Goal: Information Seeking & Learning: Learn about a topic

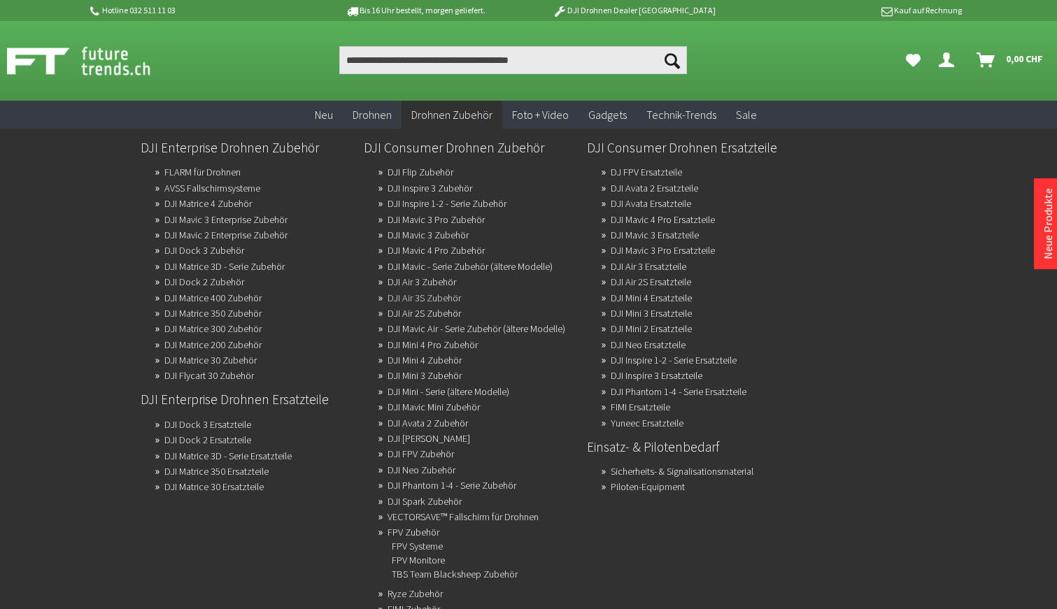
click at [406, 297] on link "DJI Air 3S Zubehör" at bounding box center [423, 298] width 73 height 20
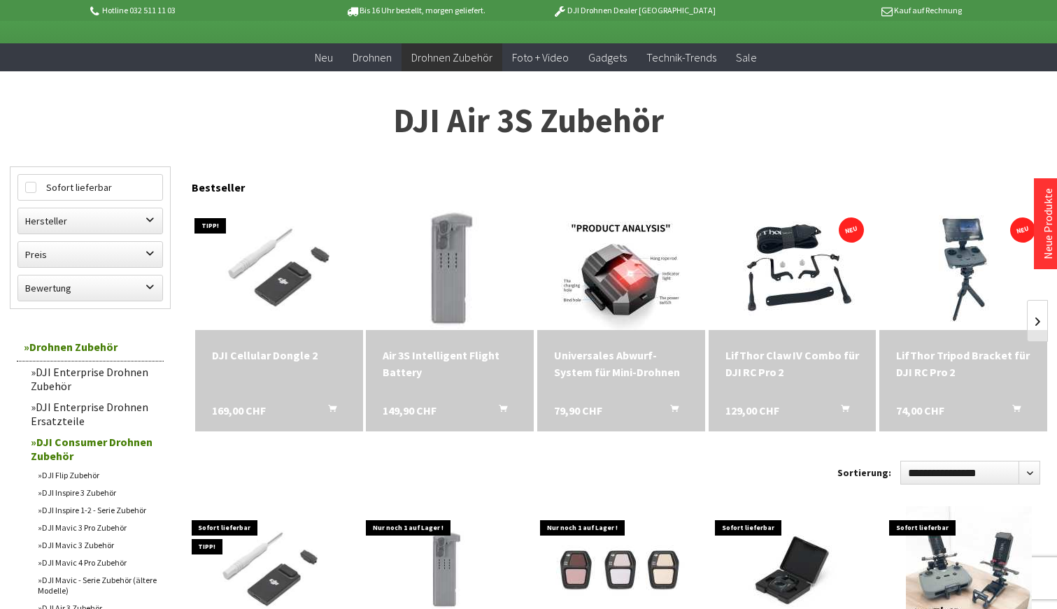
scroll to position [62, 0]
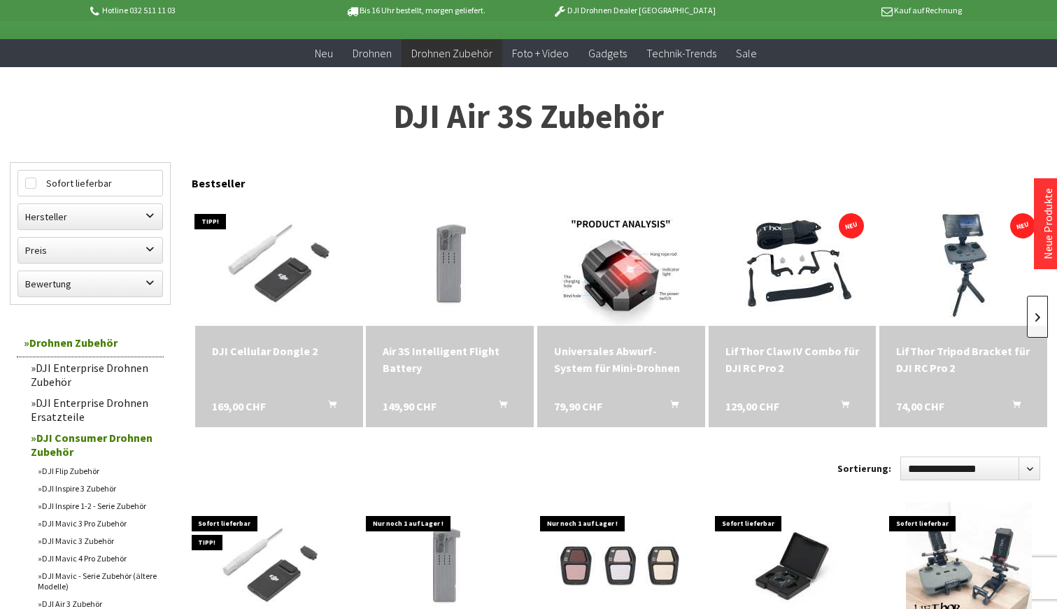
click at [1039, 309] on link at bounding box center [1037, 317] width 21 height 42
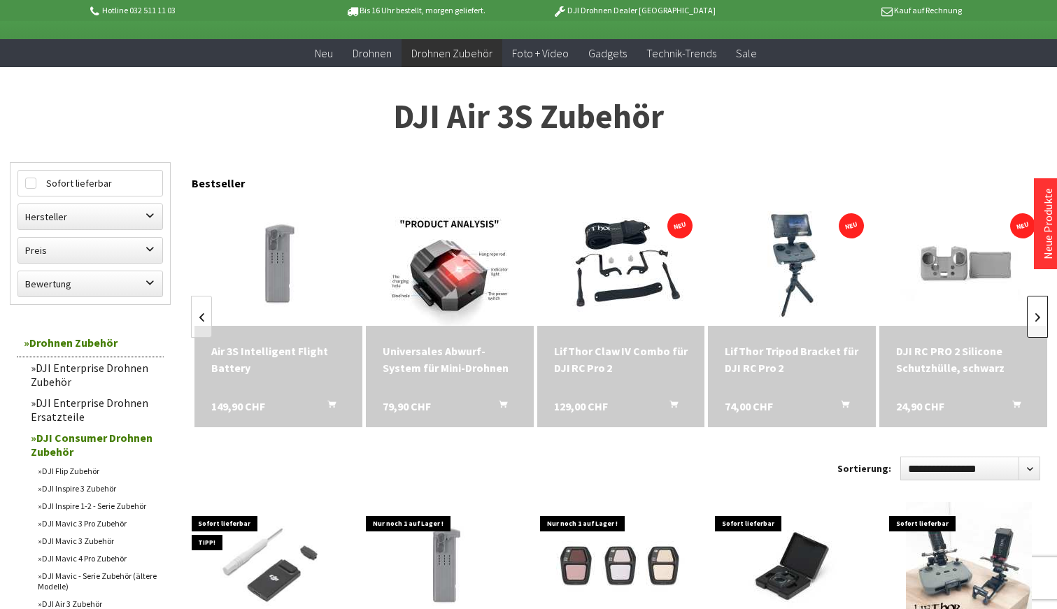
click at [1039, 309] on link at bounding box center [1037, 317] width 21 height 42
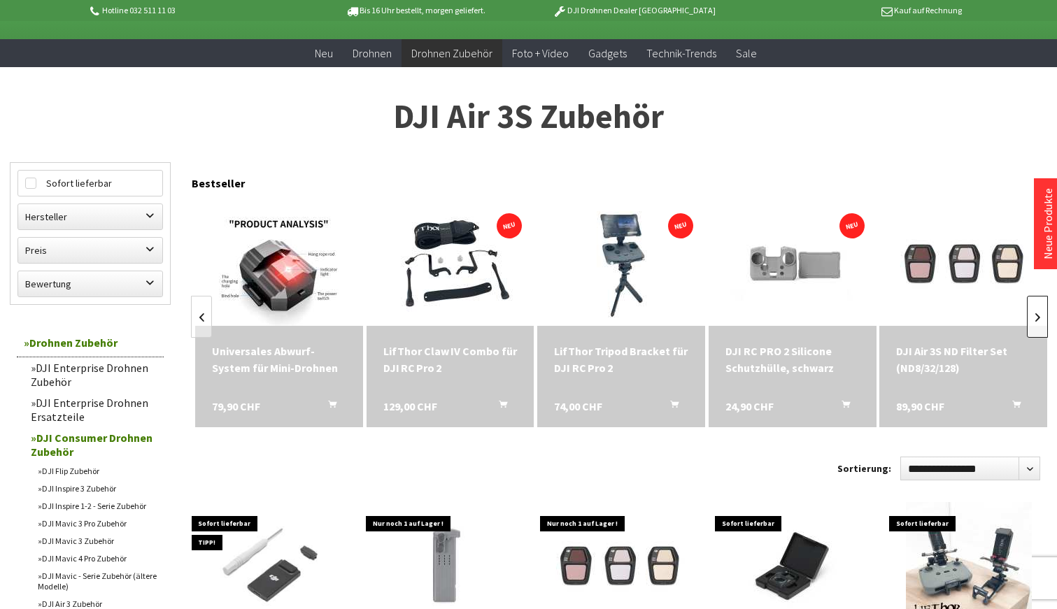
scroll to position [0, 343]
click at [1039, 309] on link at bounding box center [1037, 317] width 21 height 42
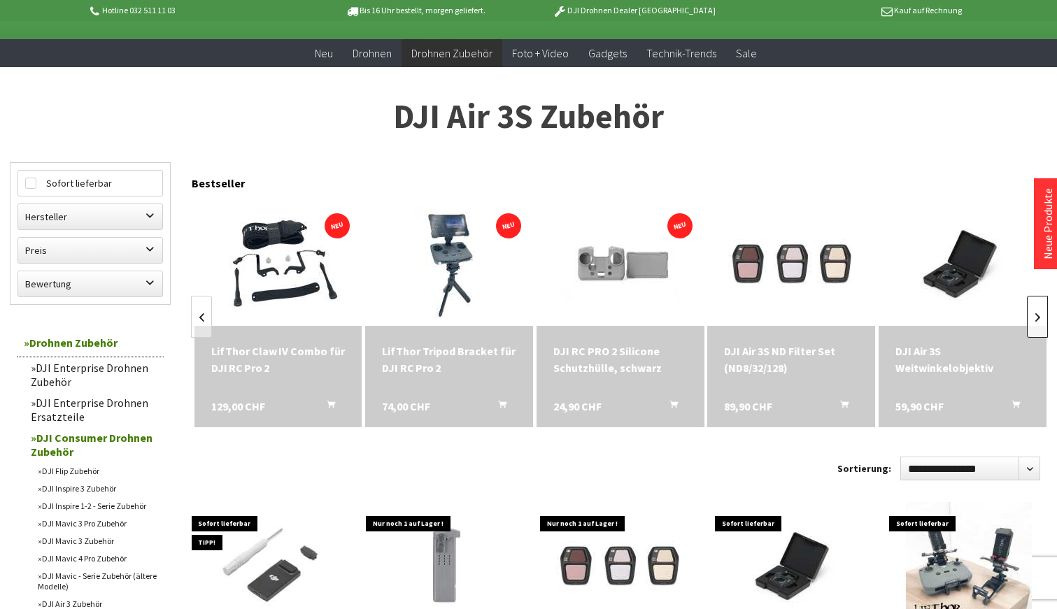
click at [1039, 309] on link at bounding box center [1037, 317] width 21 height 42
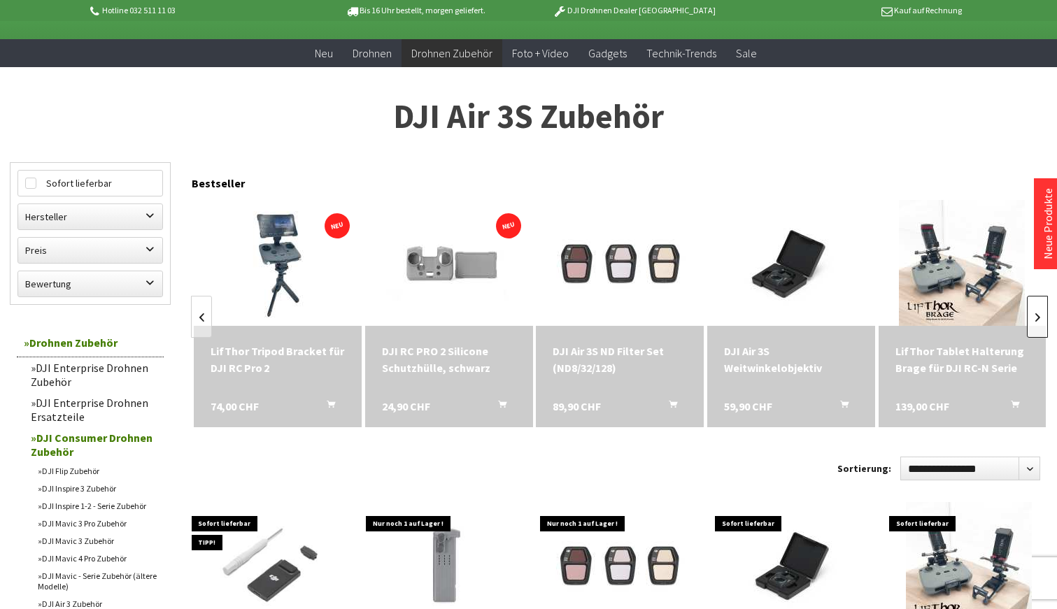
click at [1039, 307] on link at bounding box center [1037, 317] width 21 height 42
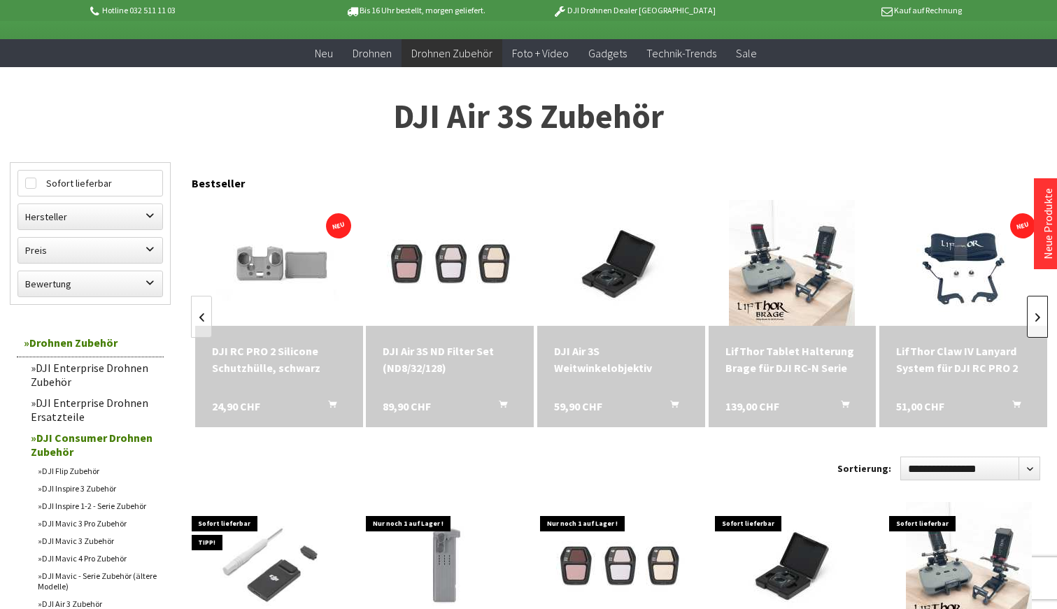
scroll to position [0, 857]
click at [1039, 306] on link at bounding box center [1037, 317] width 21 height 42
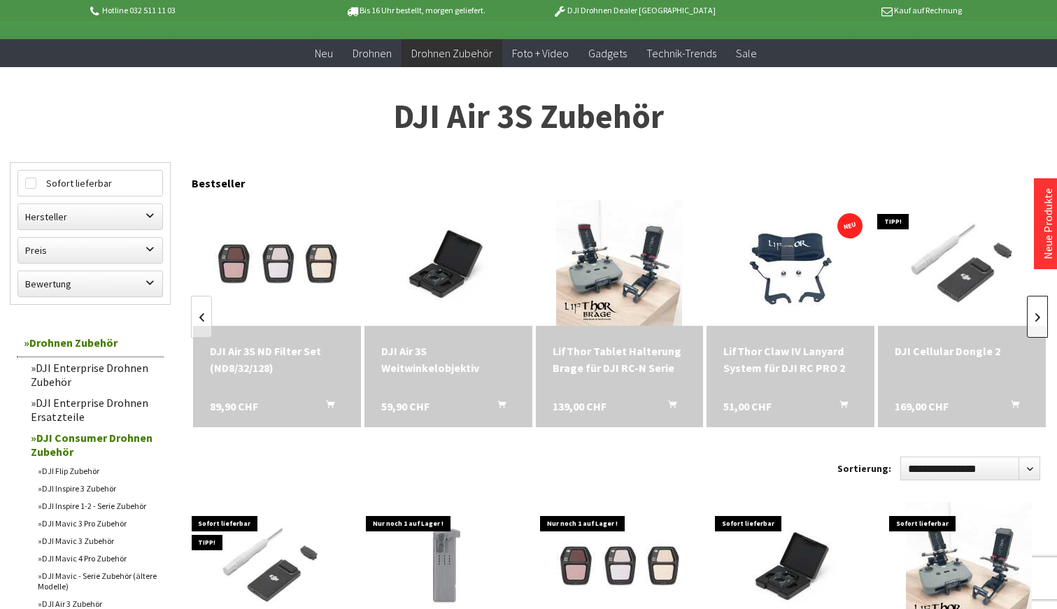
click at [1039, 306] on link at bounding box center [1037, 317] width 21 height 42
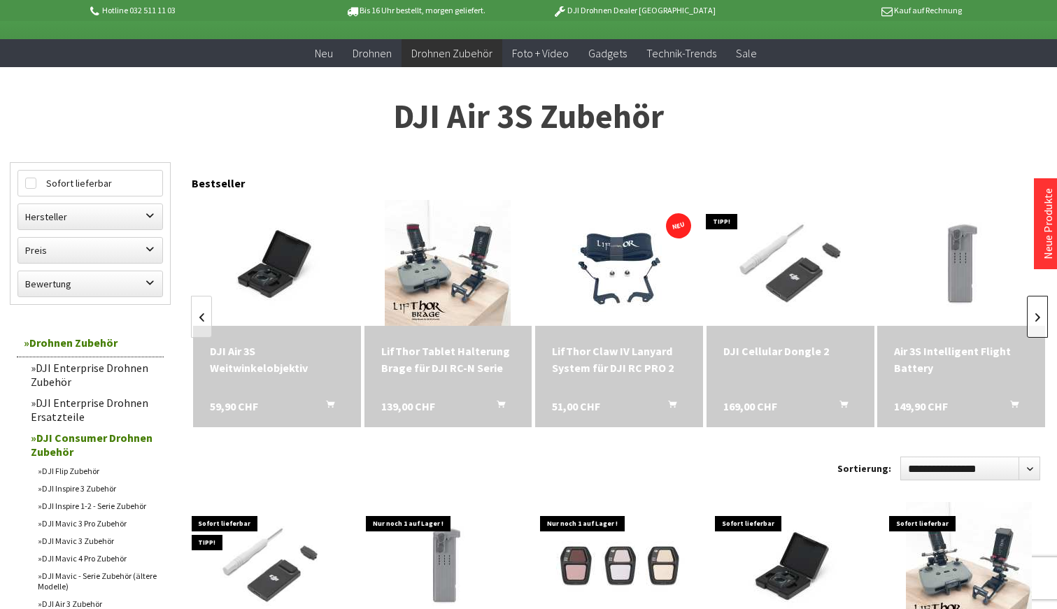
click at [1039, 306] on link at bounding box center [1037, 317] width 21 height 42
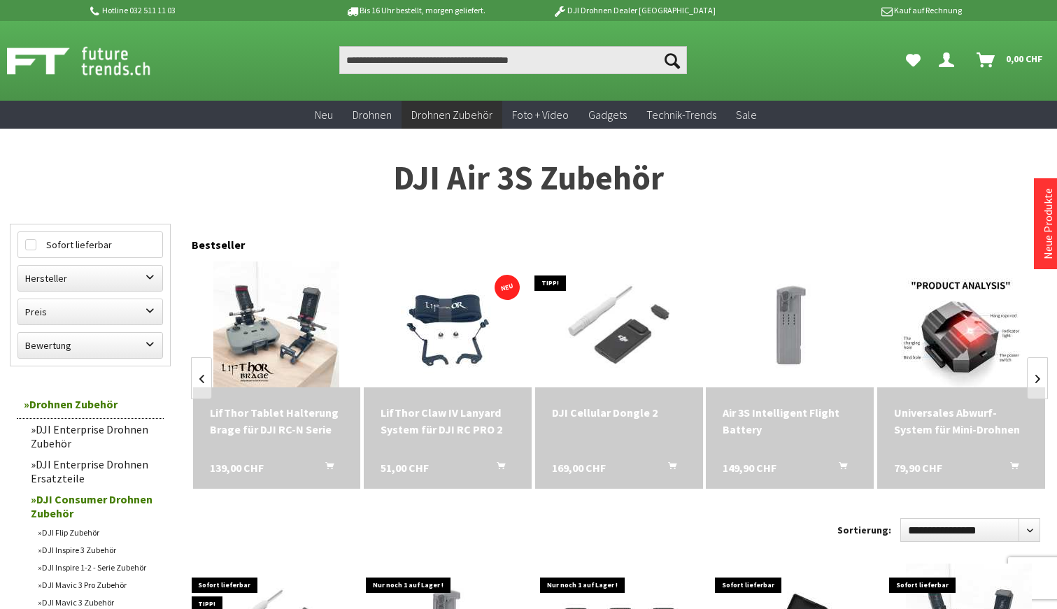
scroll to position [0, 0]
click at [143, 280] on label "Hersteller" at bounding box center [90, 278] width 144 height 25
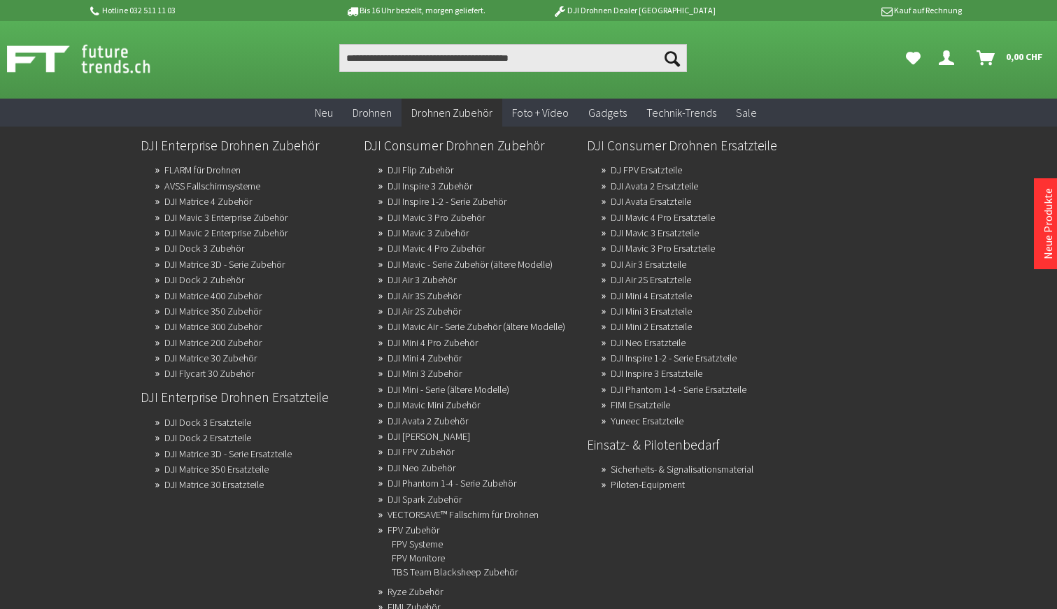
scroll to position [2, 0]
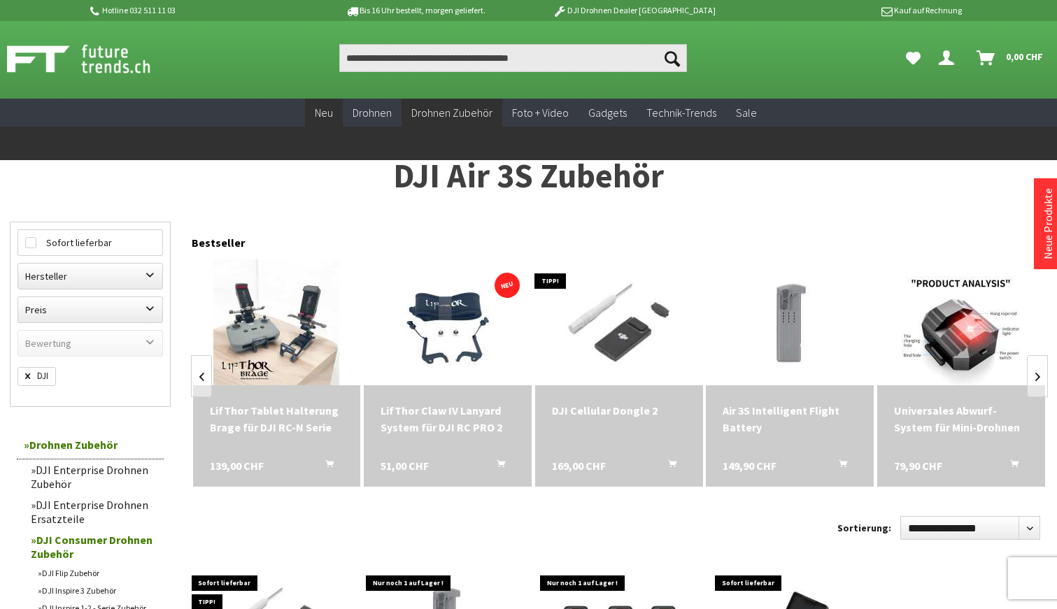
click at [329, 117] on span "Neu" at bounding box center [324, 113] width 18 height 14
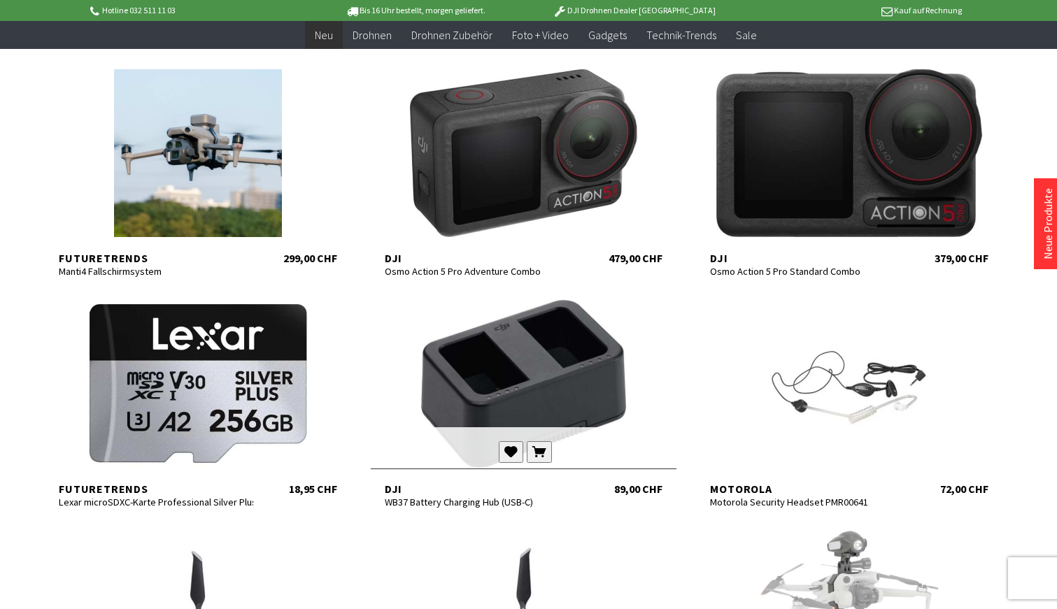
scroll to position [2556, 0]
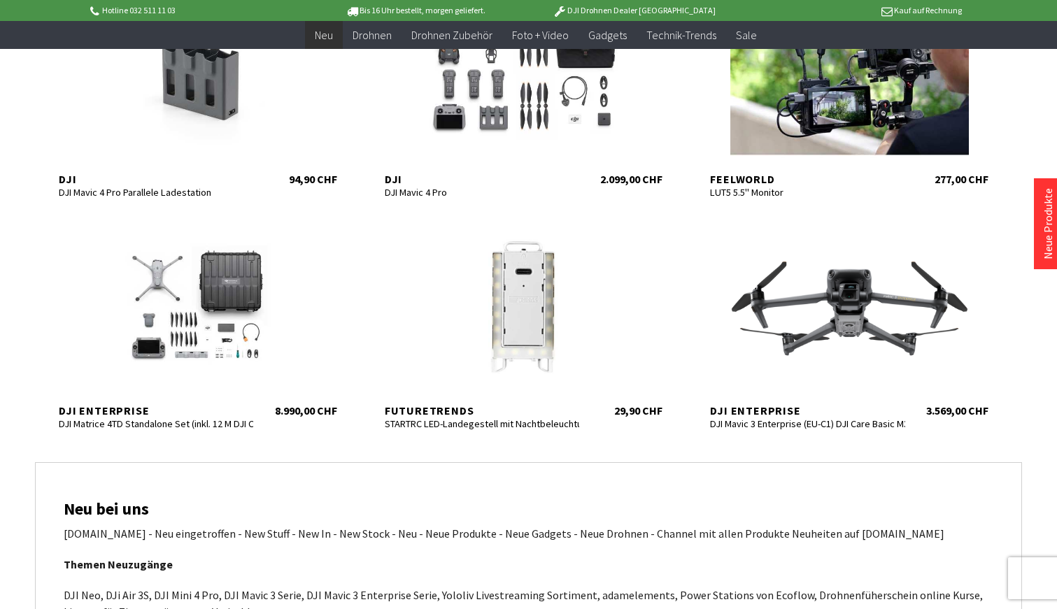
scroll to position [4259, 0]
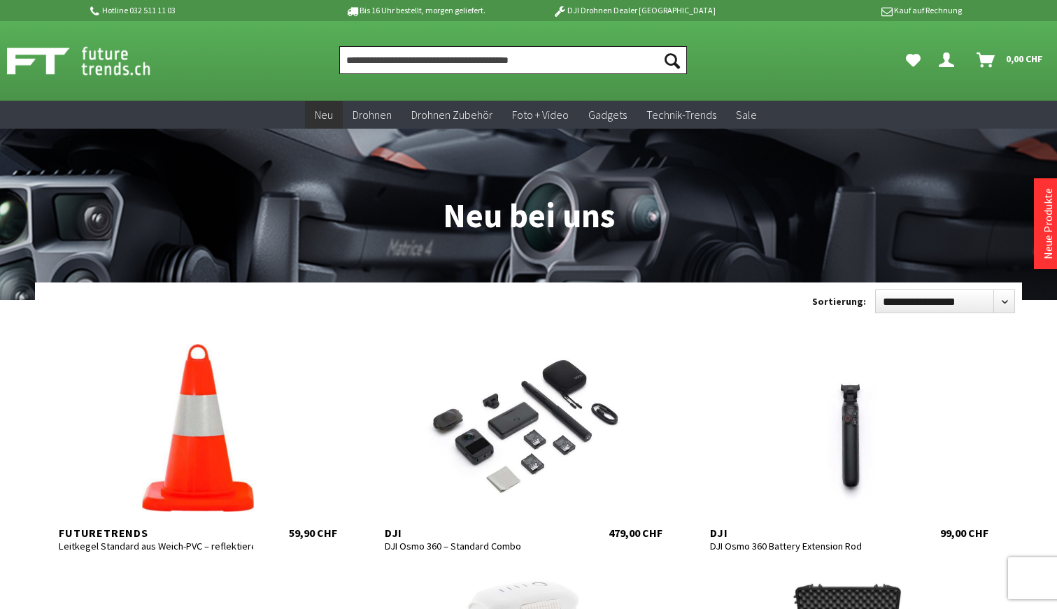
click at [369, 64] on input "Produkt, Marke, Kategorie, EAN, Artikelnummer…" at bounding box center [513, 60] width 348 height 28
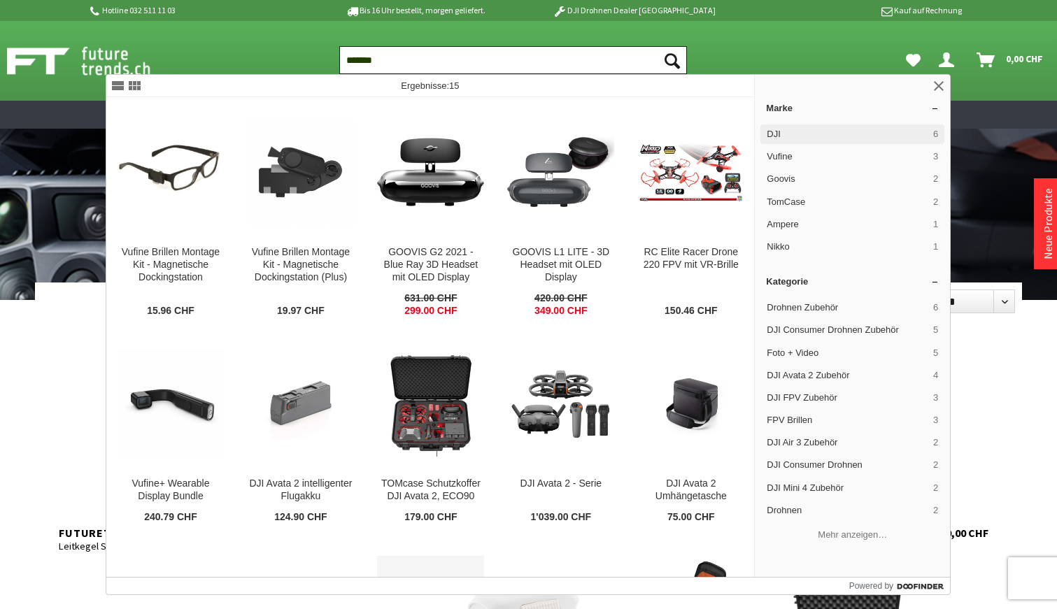
type input "*******"
click at [788, 134] on span "DJI" at bounding box center [846, 134] width 161 height 13
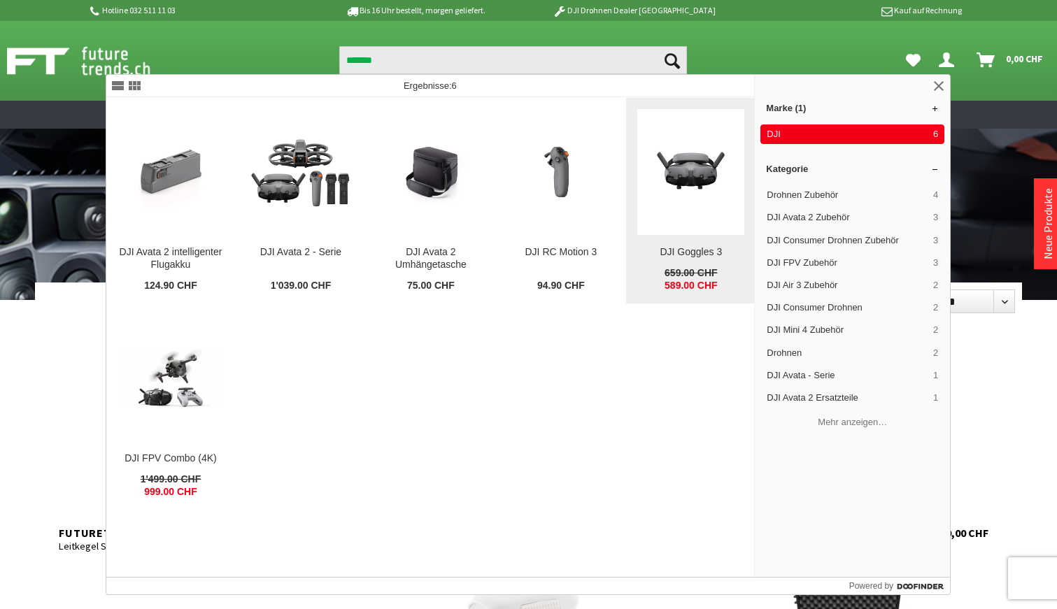
click at [685, 185] on img at bounding box center [690, 171] width 107 height 71
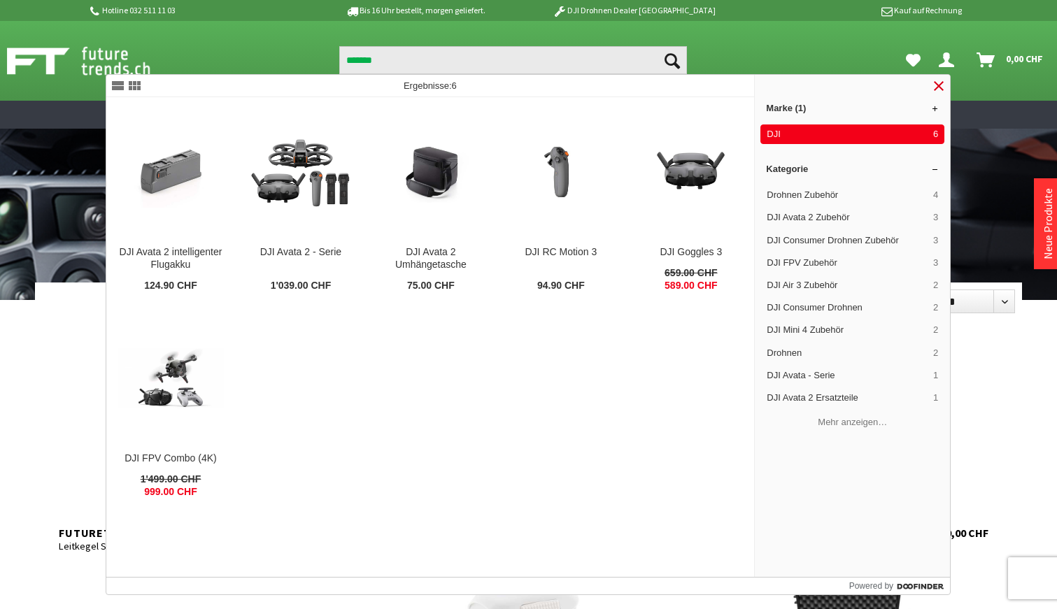
click at [937, 83] on link at bounding box center [938, 86] width 17 height 17
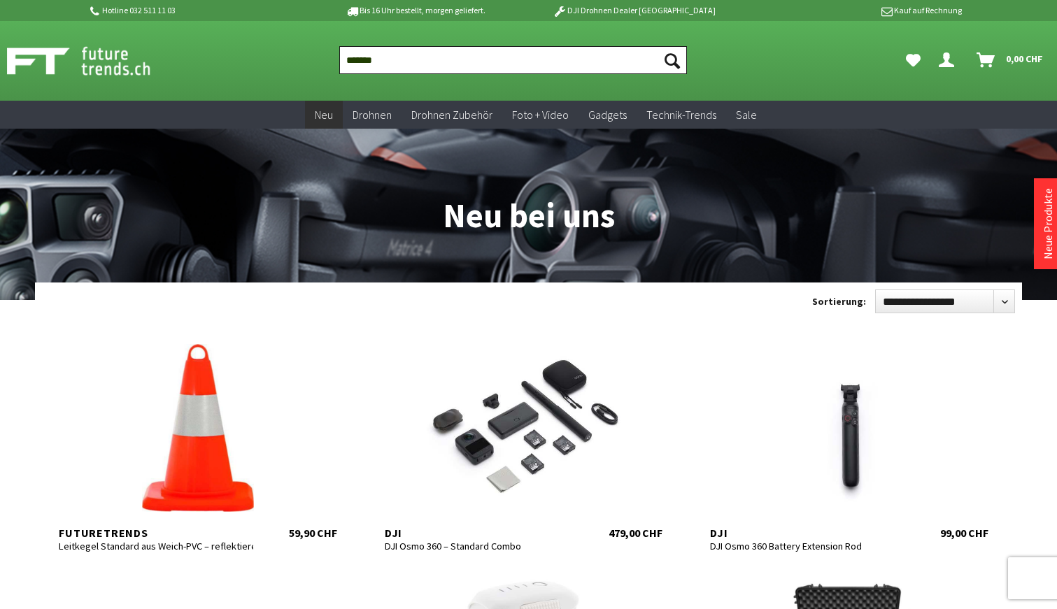
click at [404, 58] on input "*******" at bounding box center [513, 60] width 348 height 28
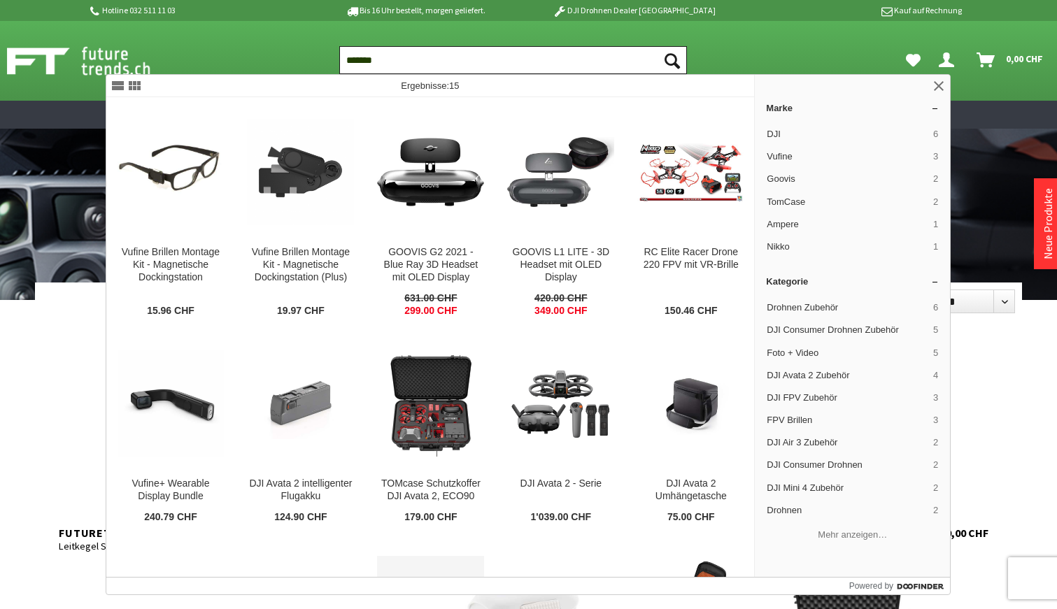
type input "*******"
click at [672, 60] on button "Suchen" at bounding box center [671, 60] width 29 height 28
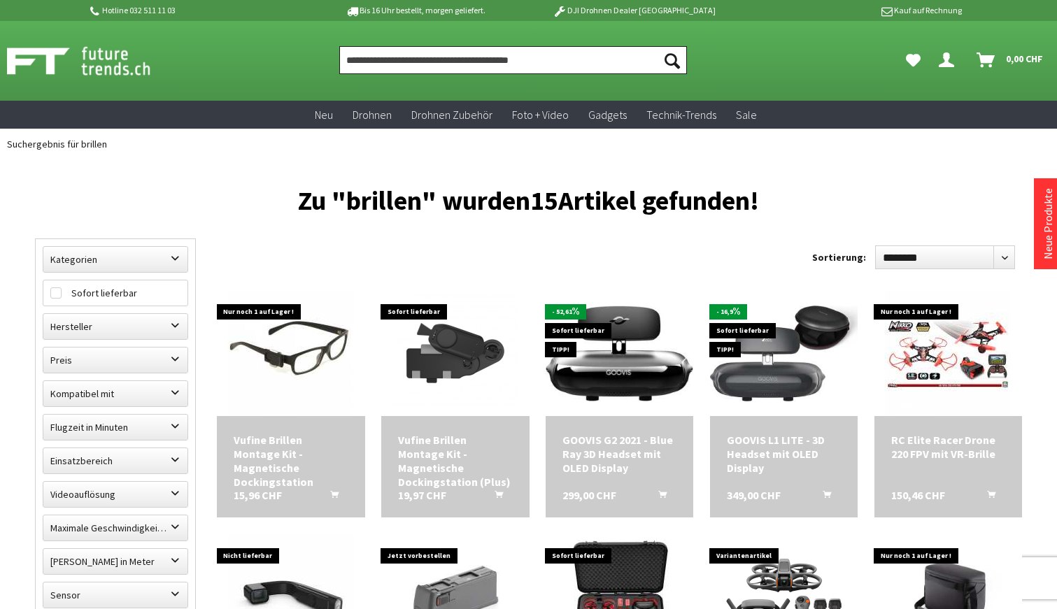
click at [388, 65] on input "Produkt, Marke, Kategorie, EAN, Artikelnummer…" at bounding box center [513, 60] width 348 height 28
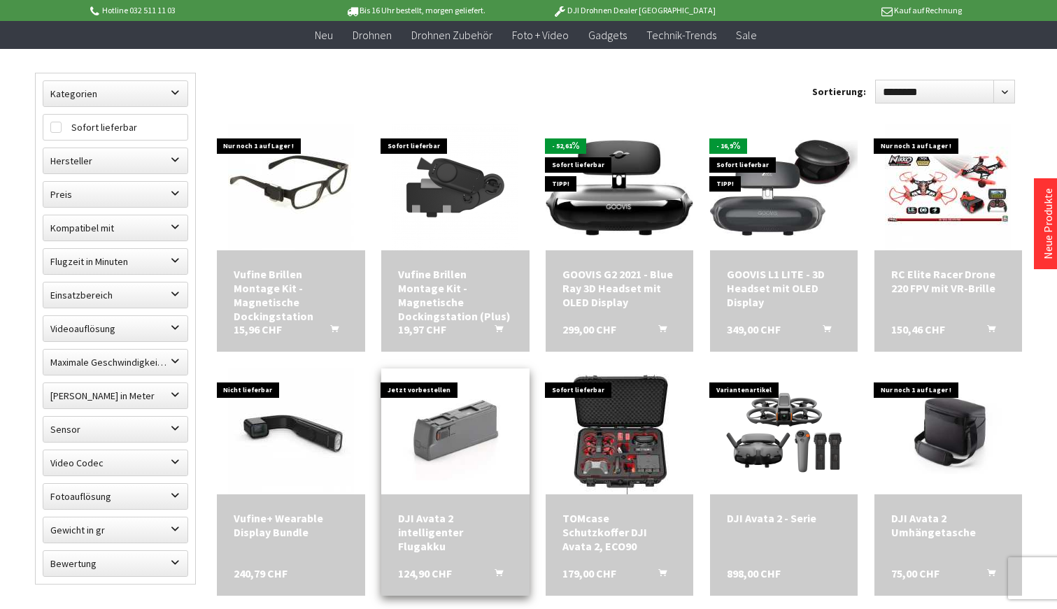
scroll to position [136, 0]
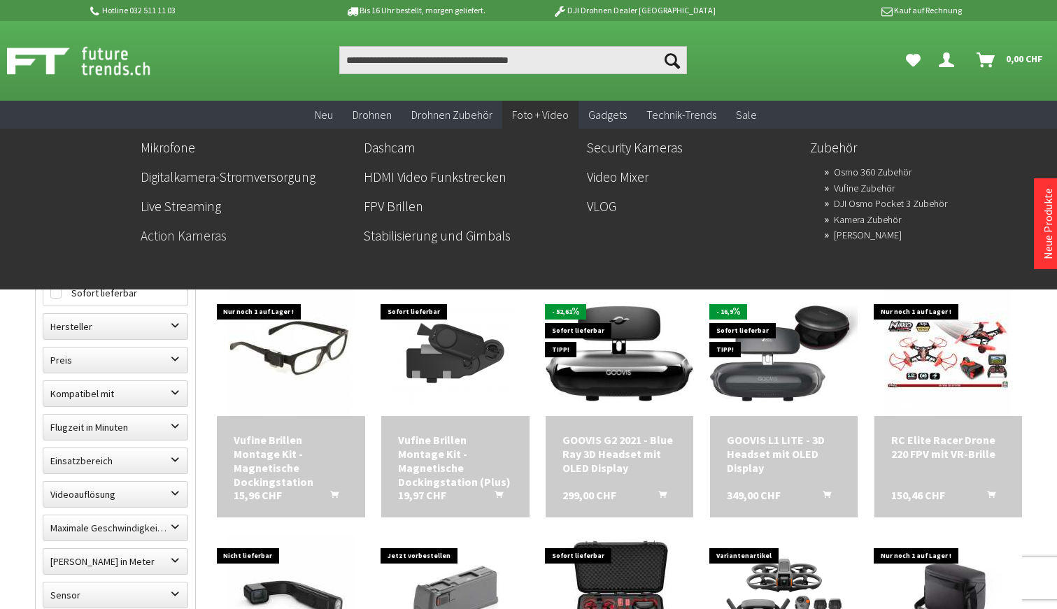
click at [216, 237] on link "Action Kameras" at bounding box center [247, 236] width 212 height 24
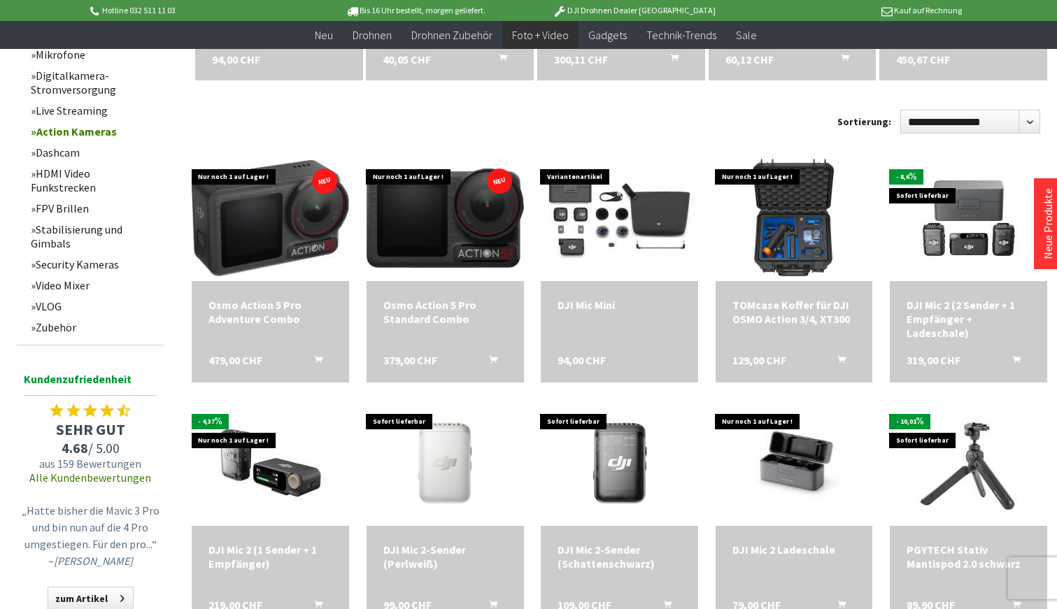
scroll to position [656, 1]
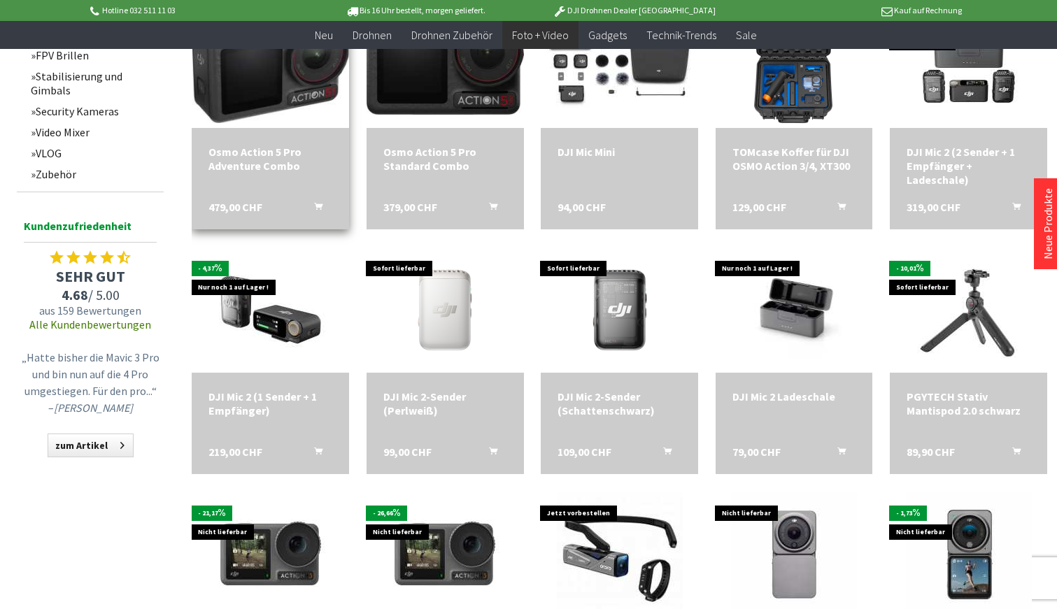
scroll to position [806, 0]
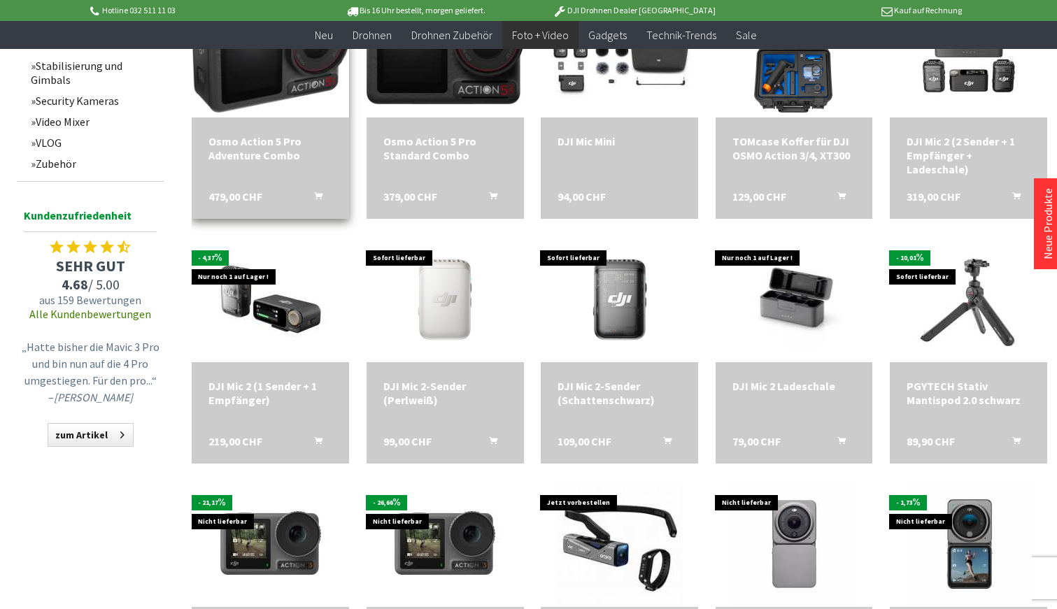
click at [269, 157] on div "Osmo Action 5 Pro Adventure Combo" at bounding box center [270, 148] width 124 height 28
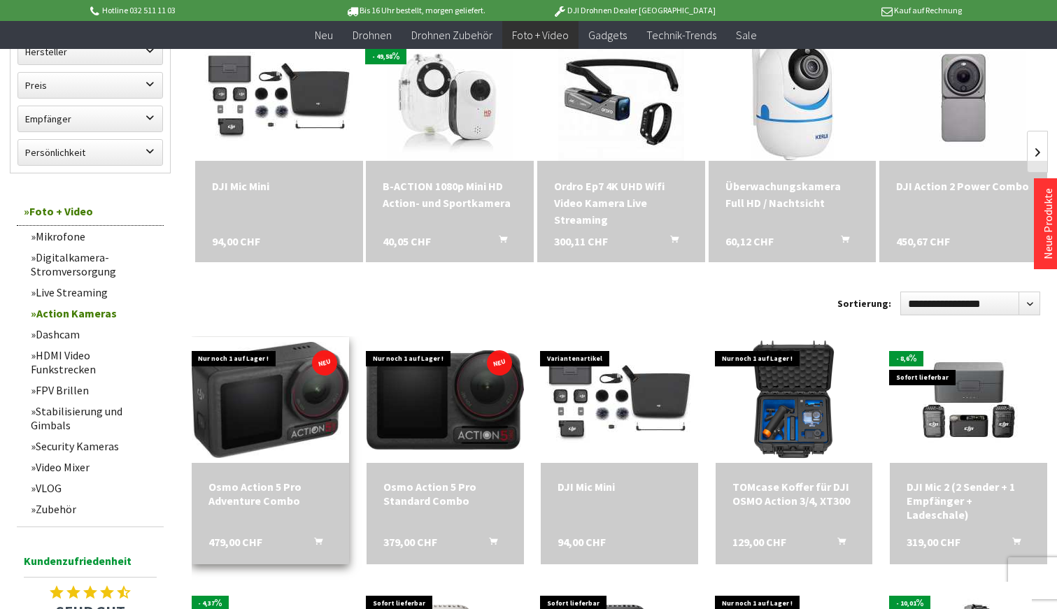
scroll to position [457, 0]
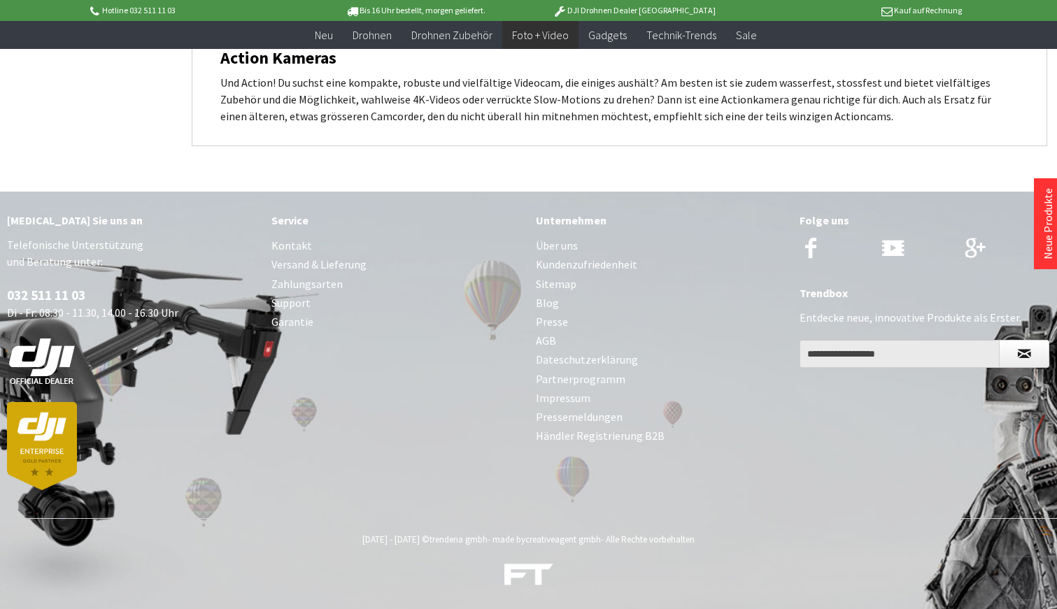
scroll to position [1764, 0]
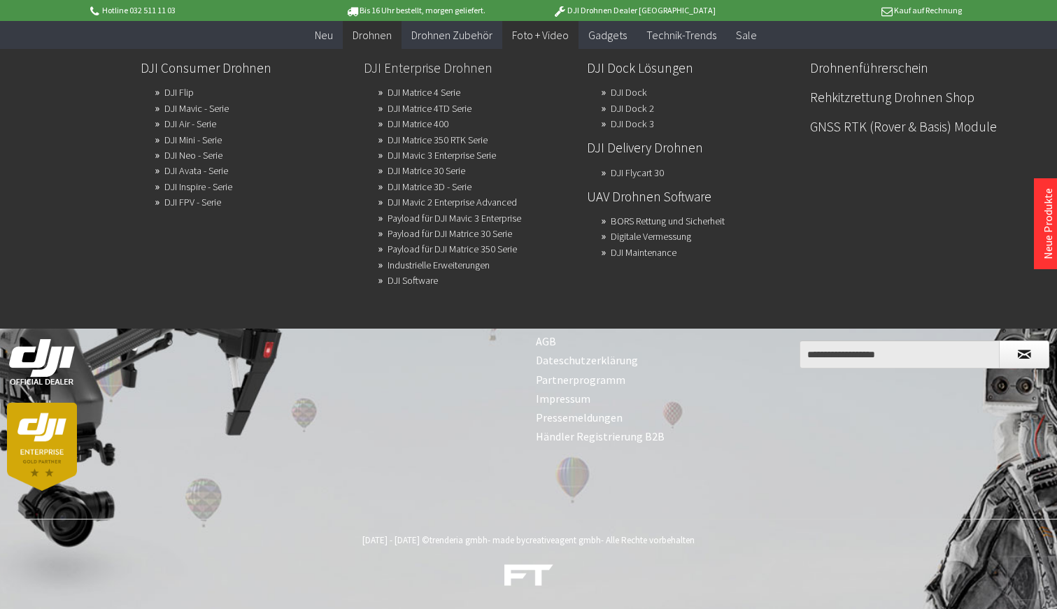
click at [405, 69] on link "DJI Enterprise Drohnen" at bounding box center [470, 68] width 212 height 24
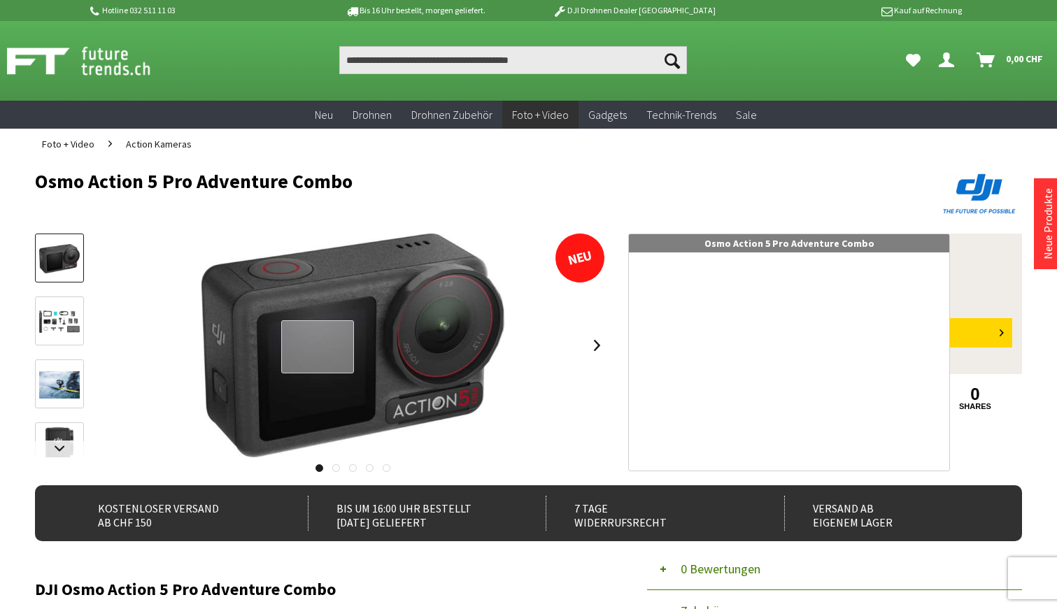
scroll to position [8, 0]
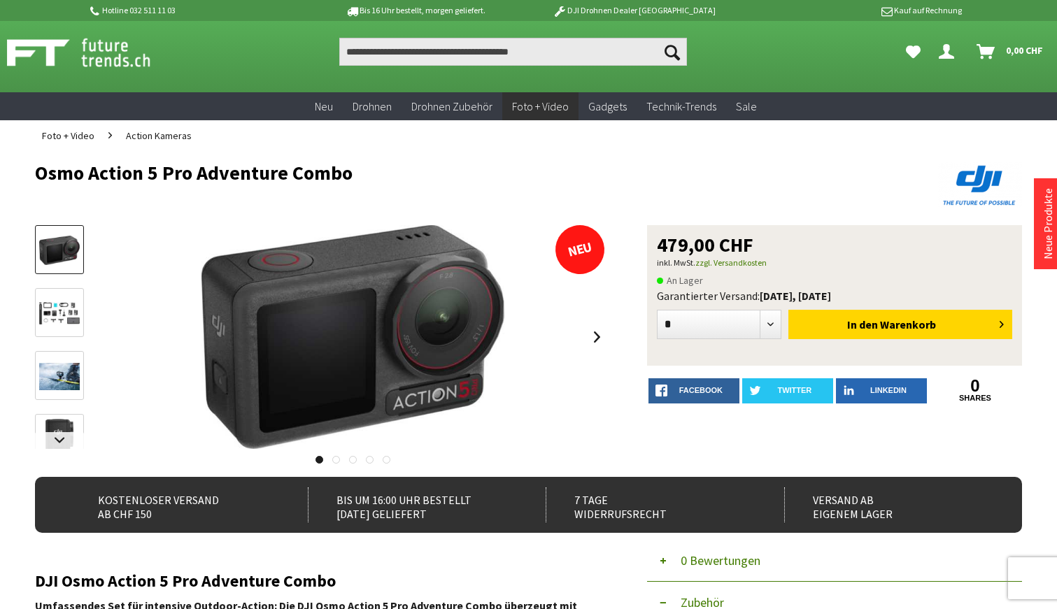
click at [47, 306] on img at bounding box center [59, 313] width 41 height 22
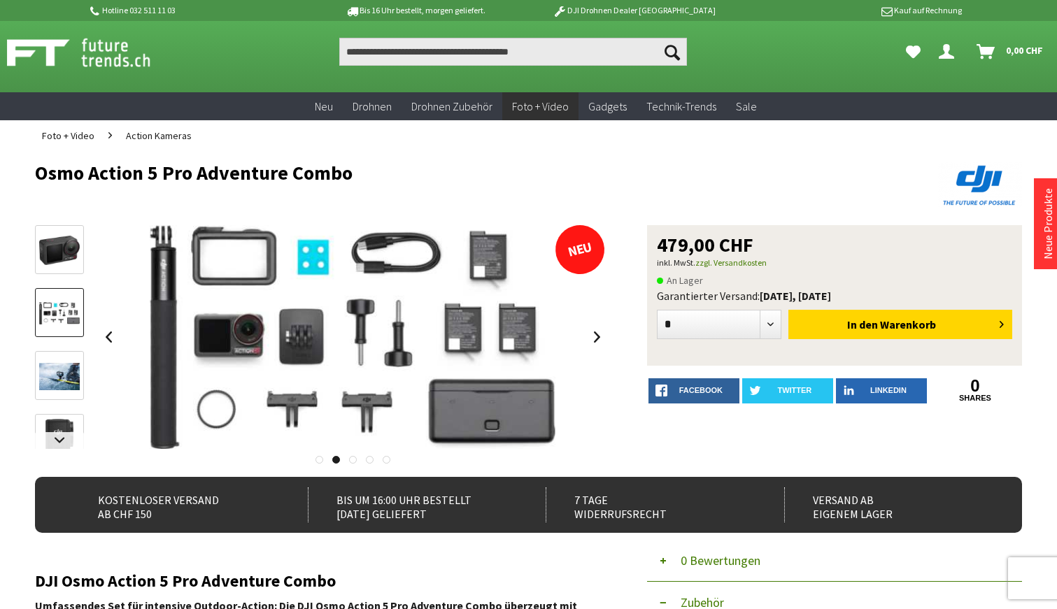
click at [54, 381] on img at bounding box center [59, 376] width 41 height 27
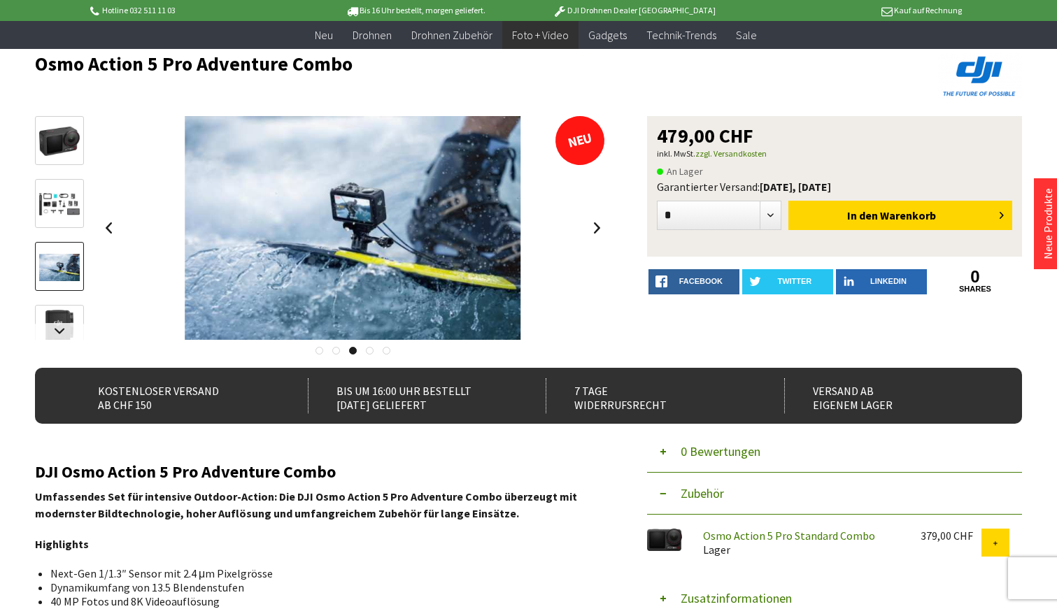
scroll to position [133, 0]
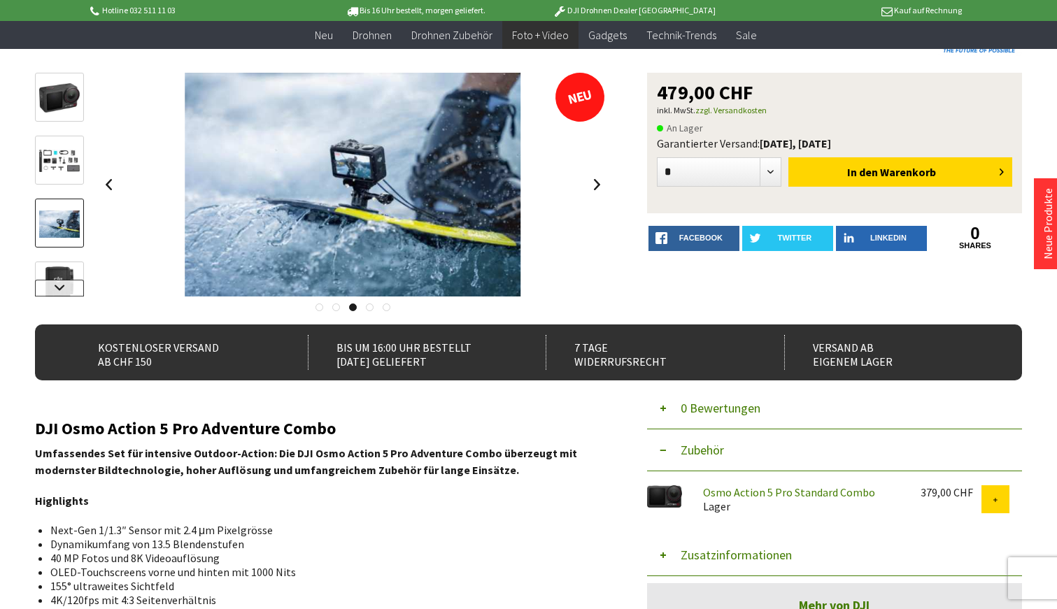
click at [53, 286] on link at bounding box center [59, 288] width 49 height 17
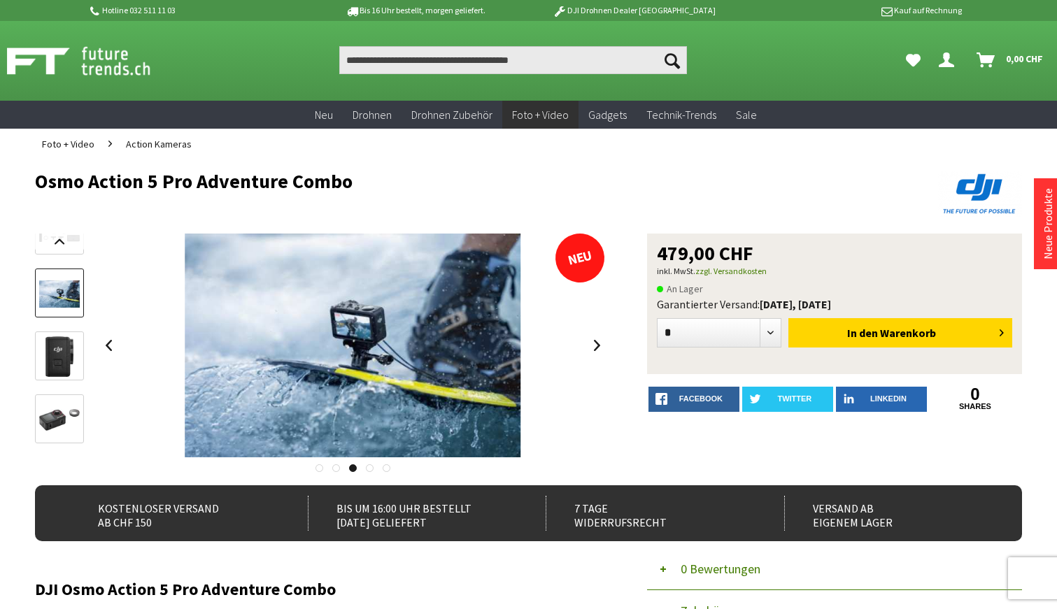
scroll to position [0, 0]
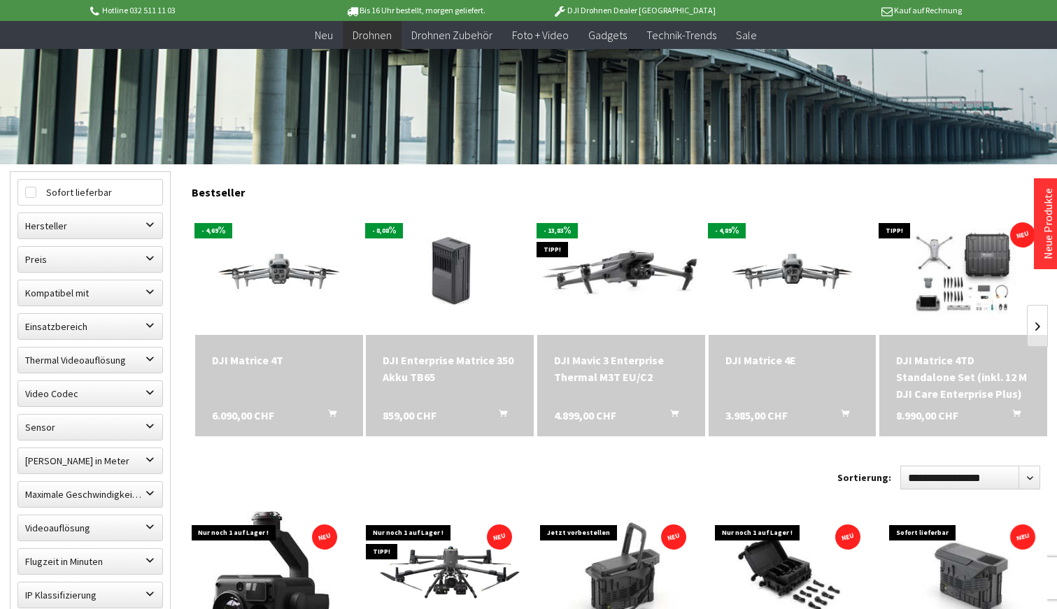
scroll to position [292, 0]
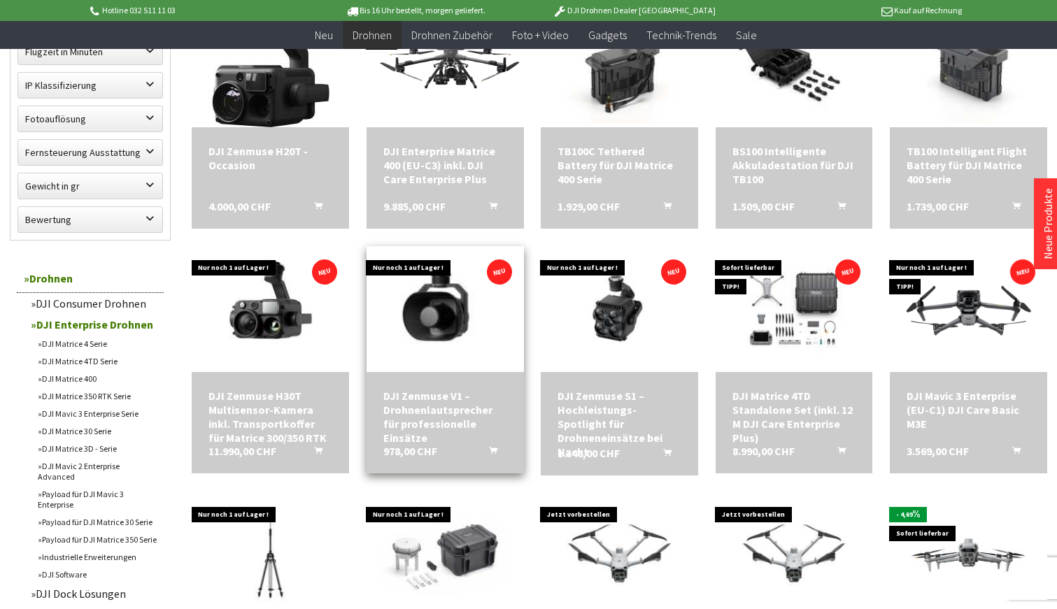
scroll to position [800, 0]
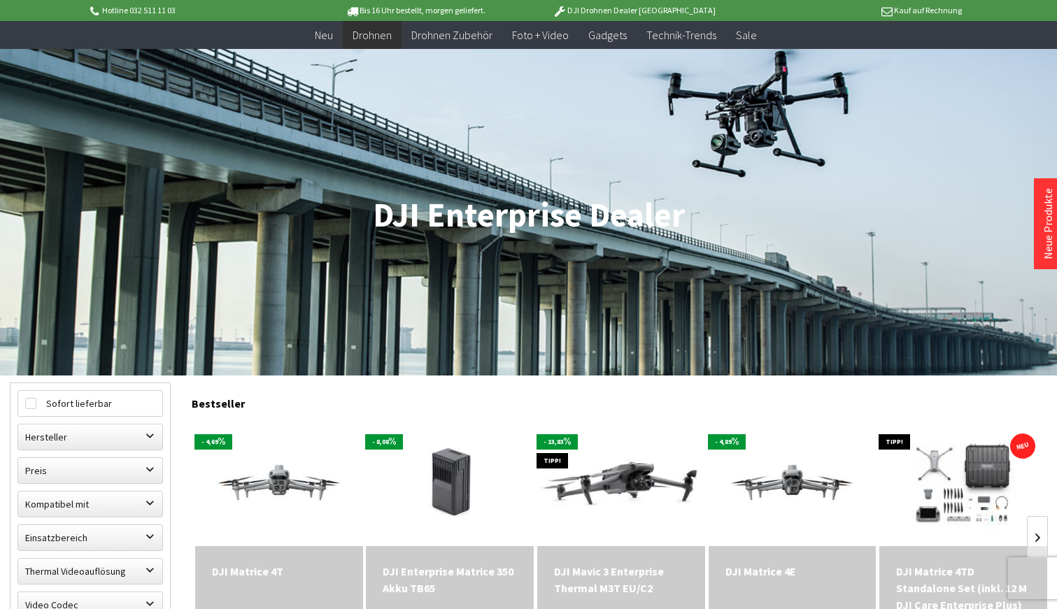
scroll to position [8, 0]
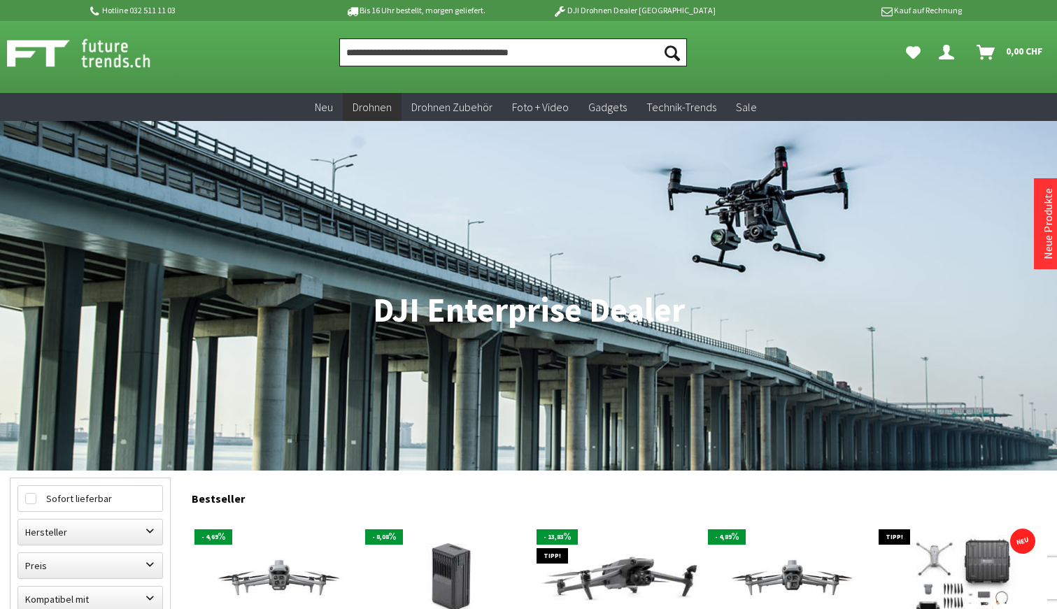
click at [385, 55] on input "Produkt, Marke, Kategorie, EAN, Artikelnummer…" at bounding box center [513, 52] width 348 height 28
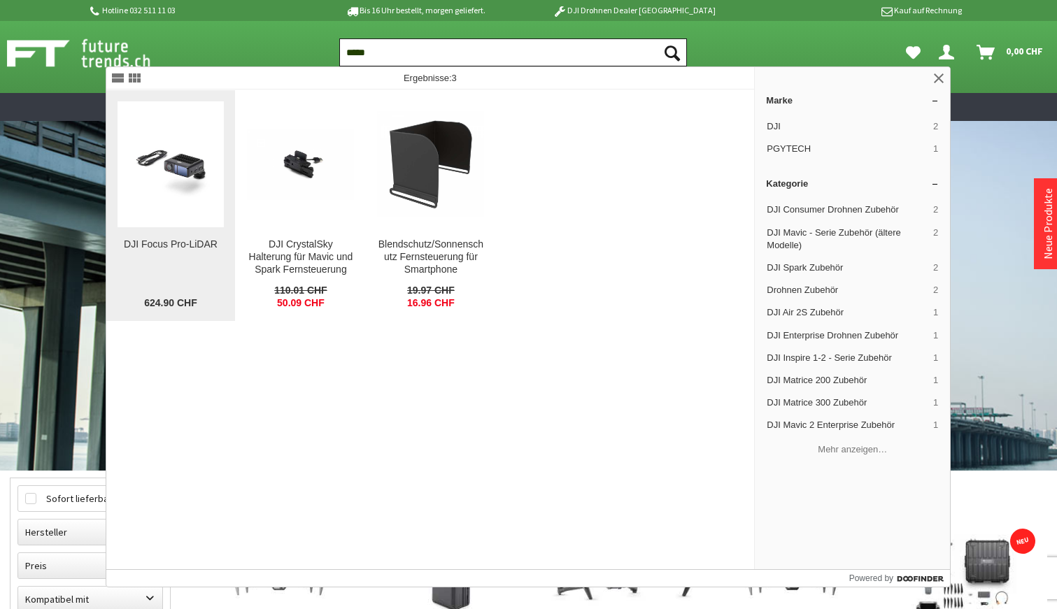
type input "*****"
click at [194, 255] on div "DJI Focus Pro-LiDAR DJI Focus Pro-LiDAR Das LiDAR verfügt über 76.800 Messpunkt…" at bounding box center [170, 273] width 107 height 71
